Goal: Information Seeking & Learning: Learn about a topic

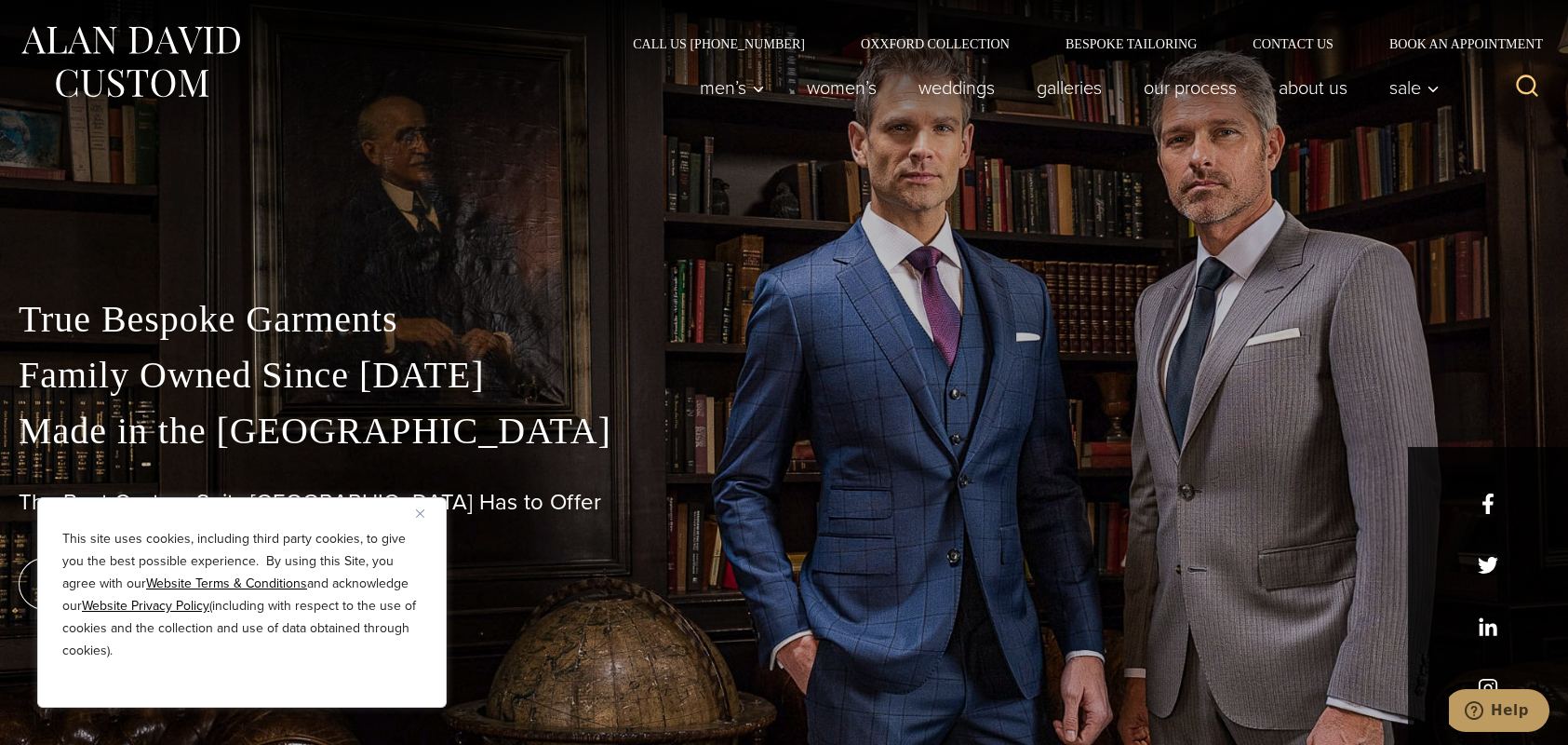
click at [420, 510] on img "Close" at bounding box center [420, 513] width 9 height 9
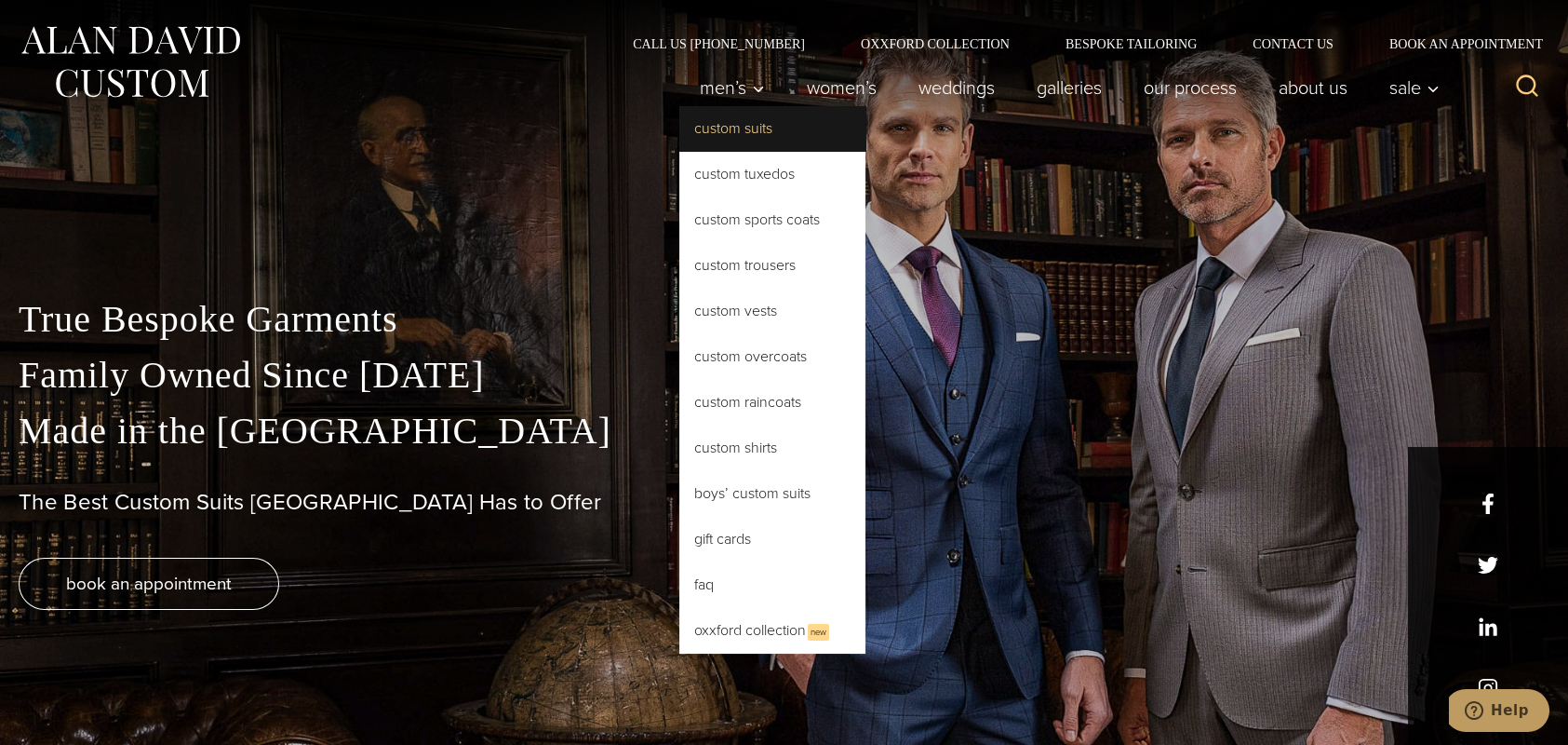
click at [679, 141] on link "Custom Suits" at bounding box center [772, 128] width 186 height 45
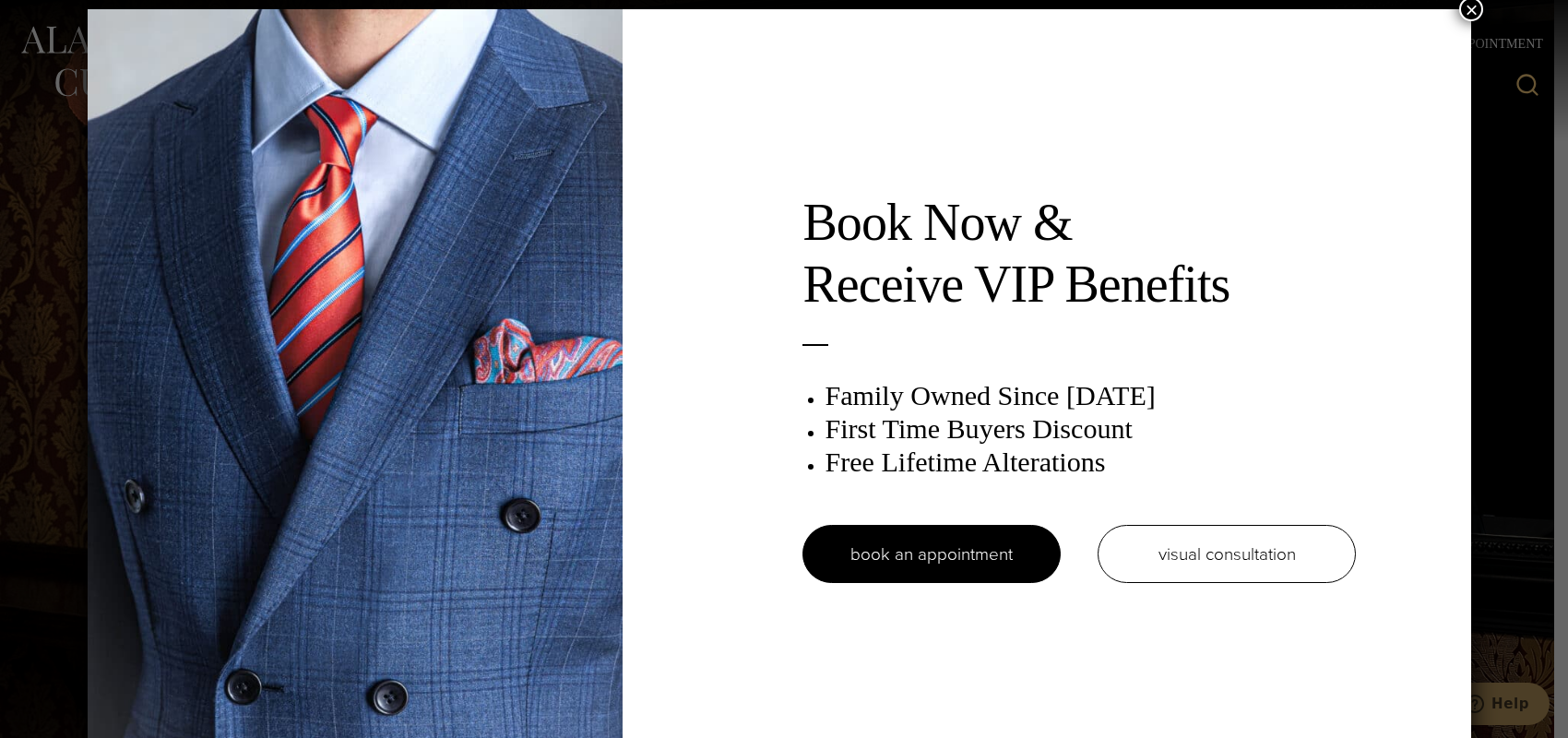
scroll to position [9, 0]
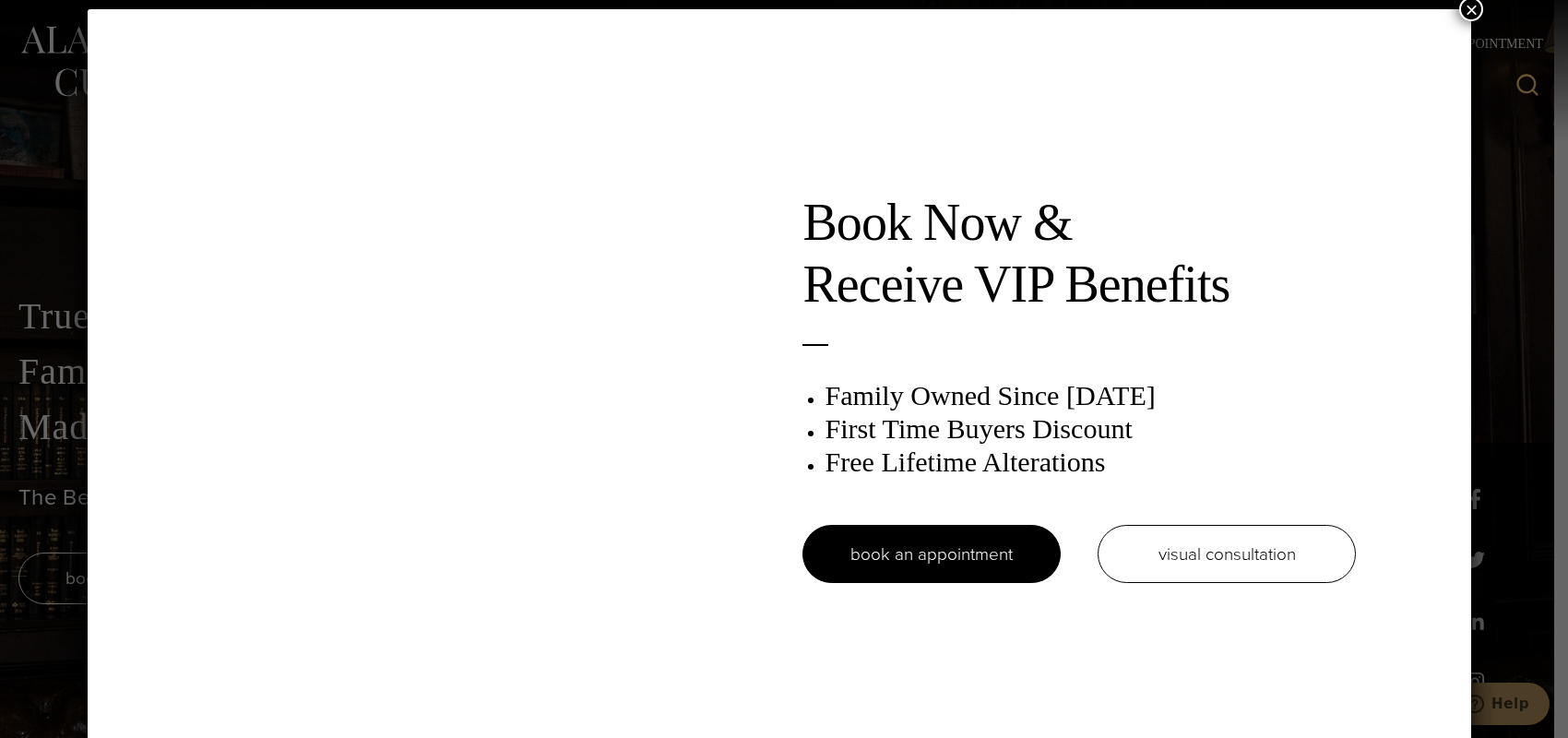
scroll to position [9, 0]
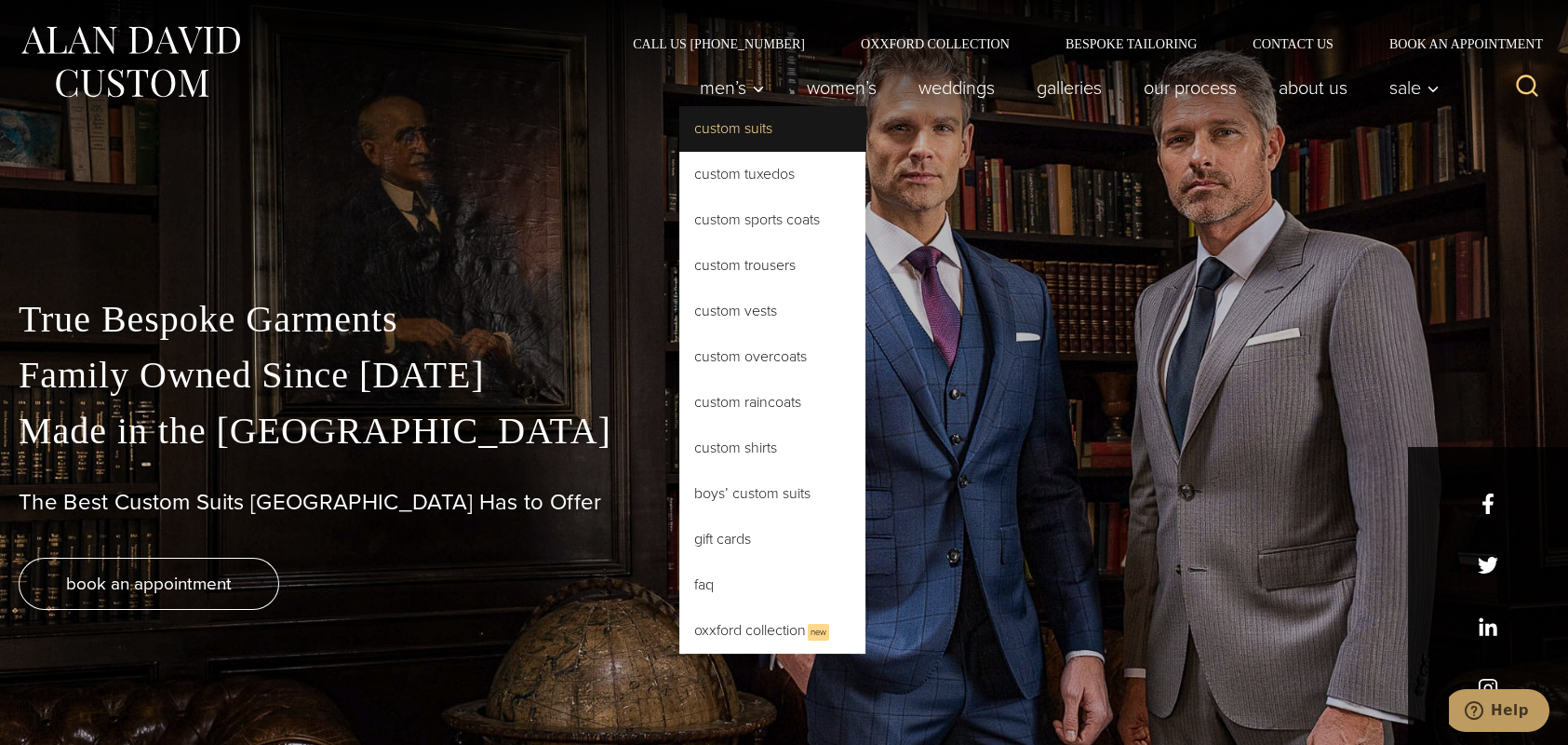
click at [679, 138] on link "Custom Suits" at bounding box center [772, 128] width 186 height 45
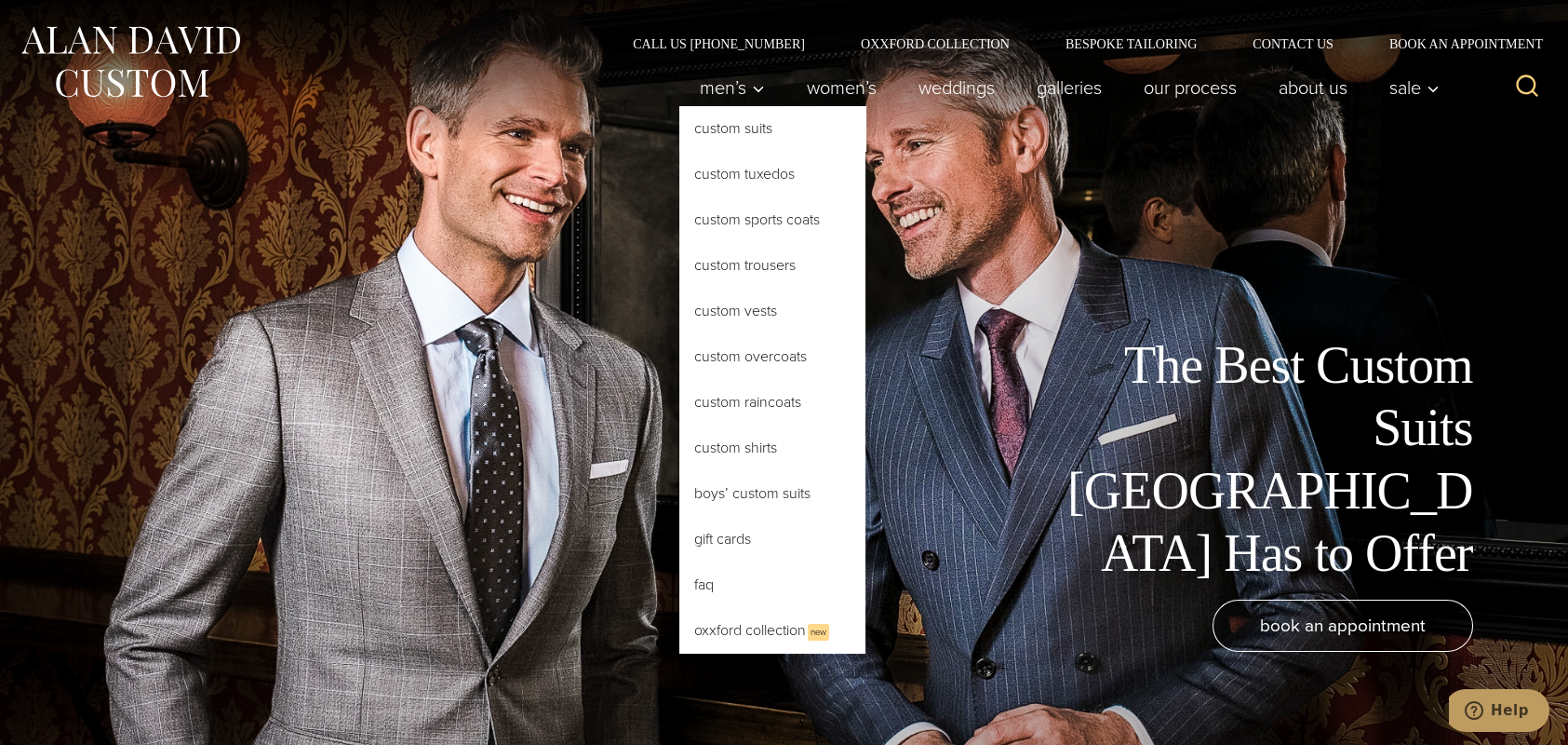
click at [679, 136] on link "Custom Suits" at bounding box center [772, 128] width 186 height 45
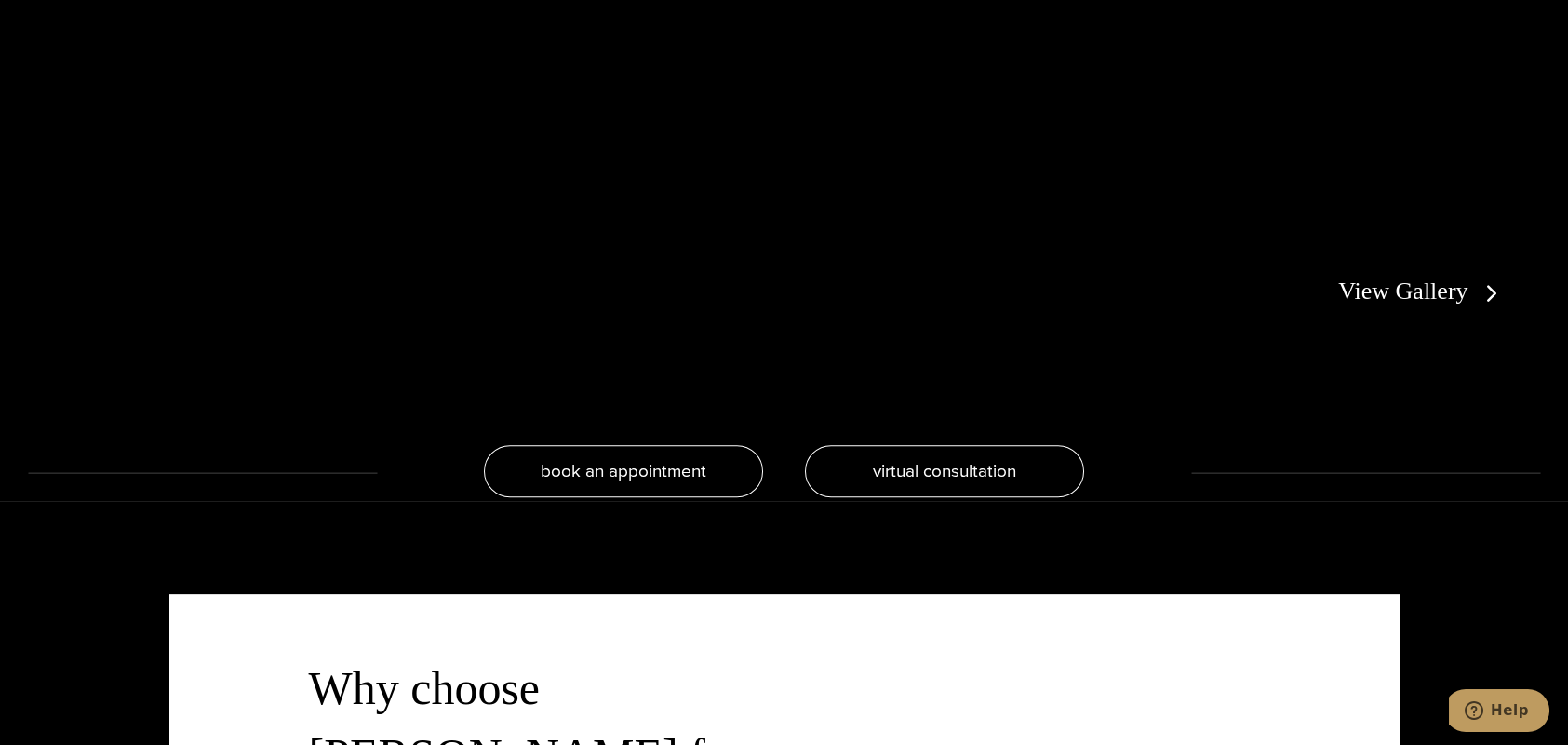
scroll to position [4096, 0]
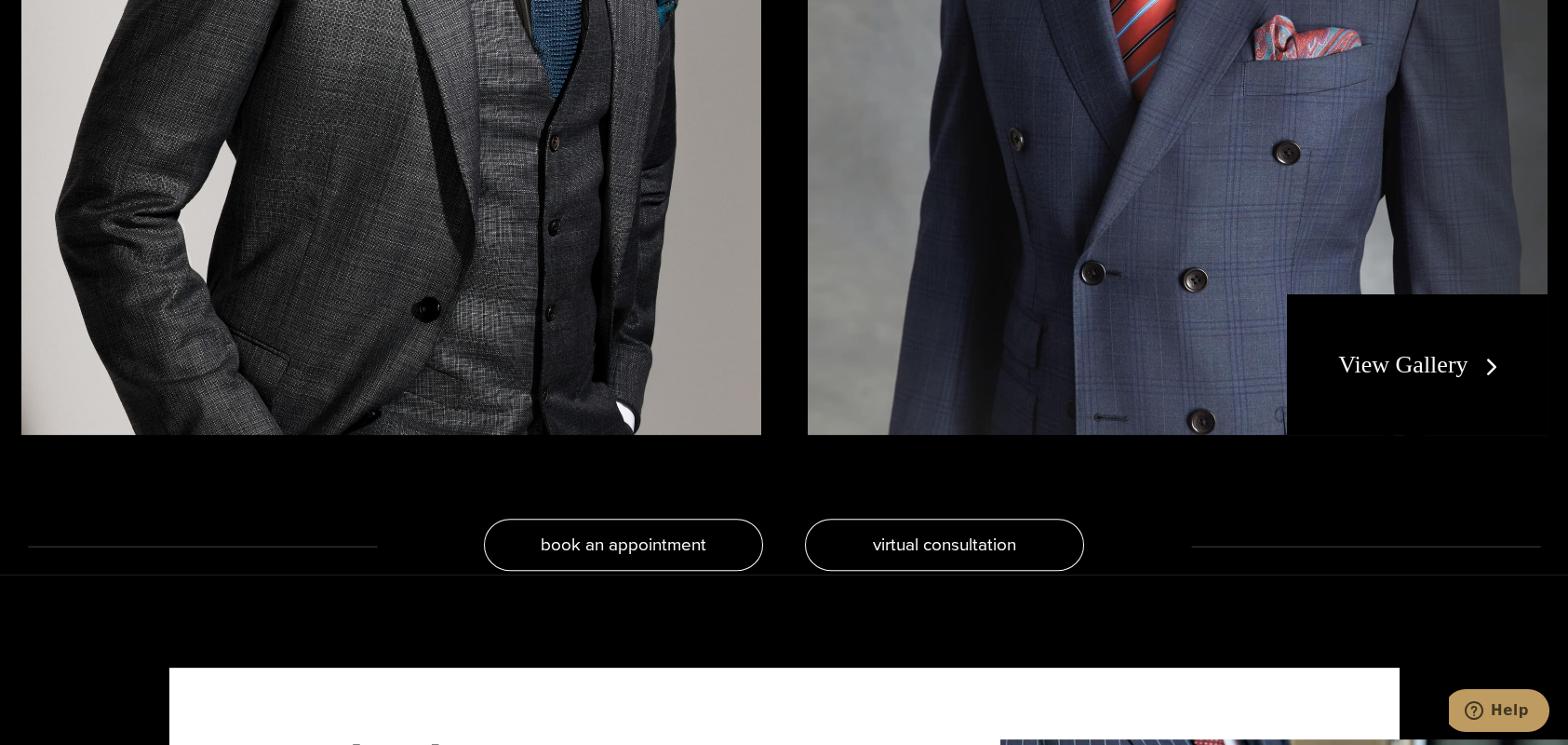
click at [1403, 378] on link "View Gallery" at bounding box center [1422, 365] width 166 height 27
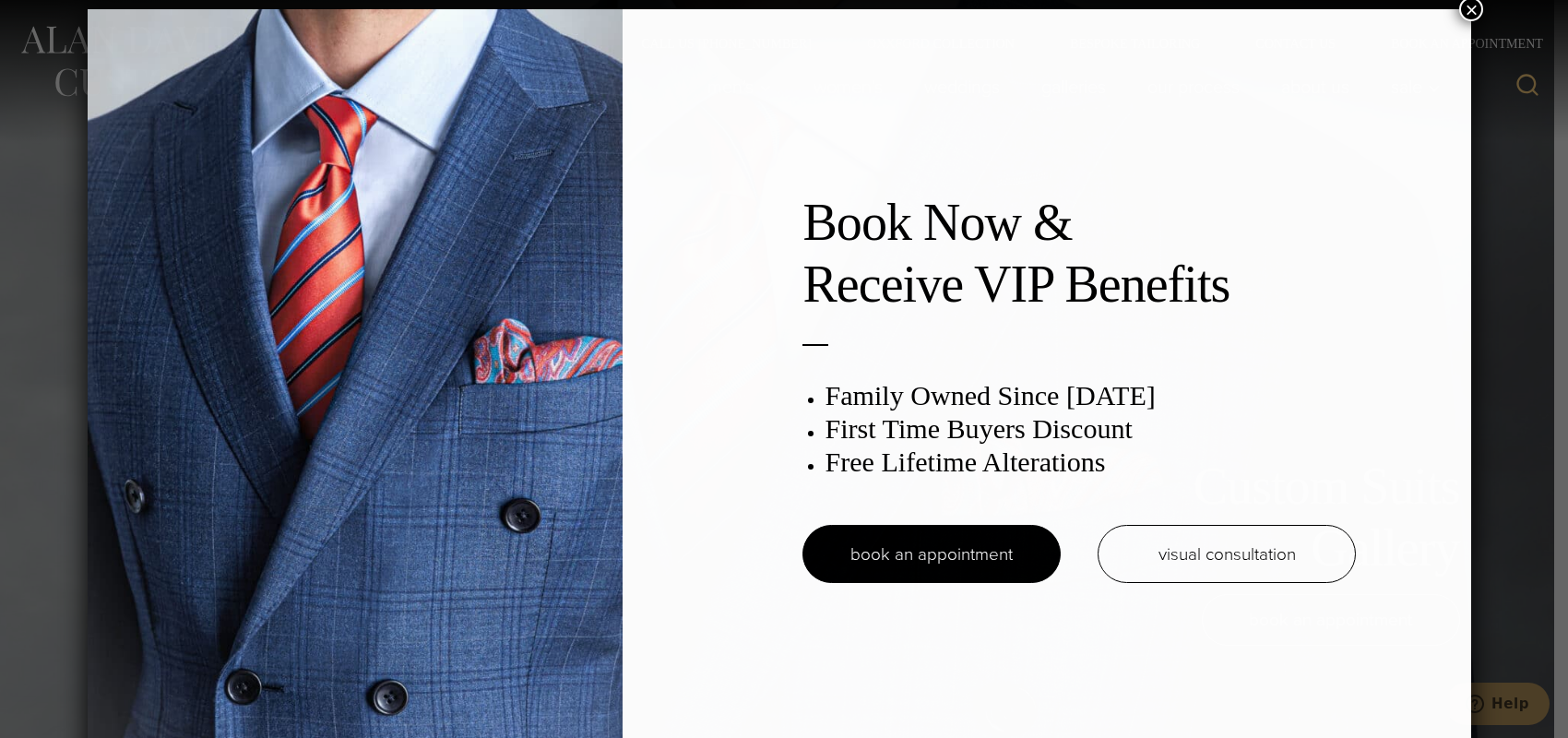
scroll to position [9, 0]
